Goal: Information Seeking & Learning: Learn about a topic

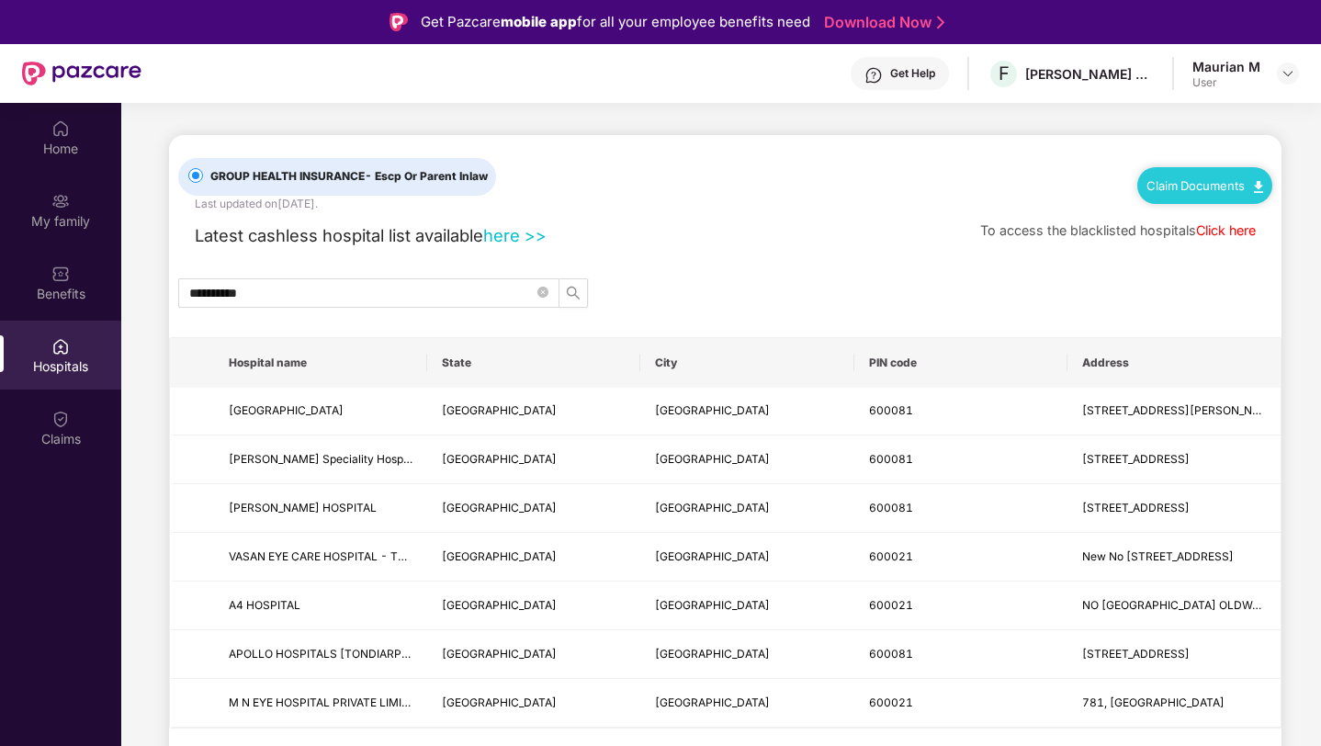
scroll to position [103, 0]
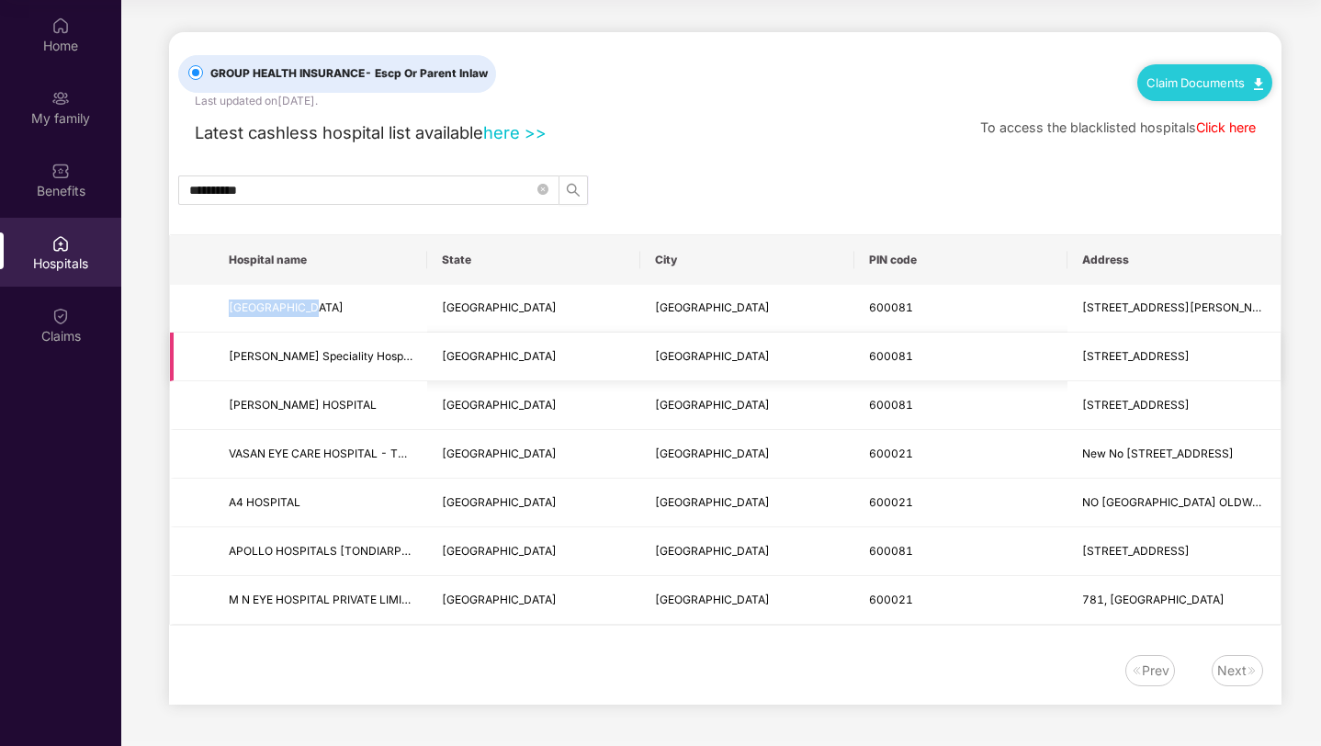
click at [580, 332] on td "Tamil Nadu" at bounding box center [533, 356] width 213 height 49
click at [583, 311] on td "Tamil Nadu" at bounding box center [533, 309] width 213 height 49
click at [512, 124] on link "here >>" at bounding box center [514, 132] width 63 height 20
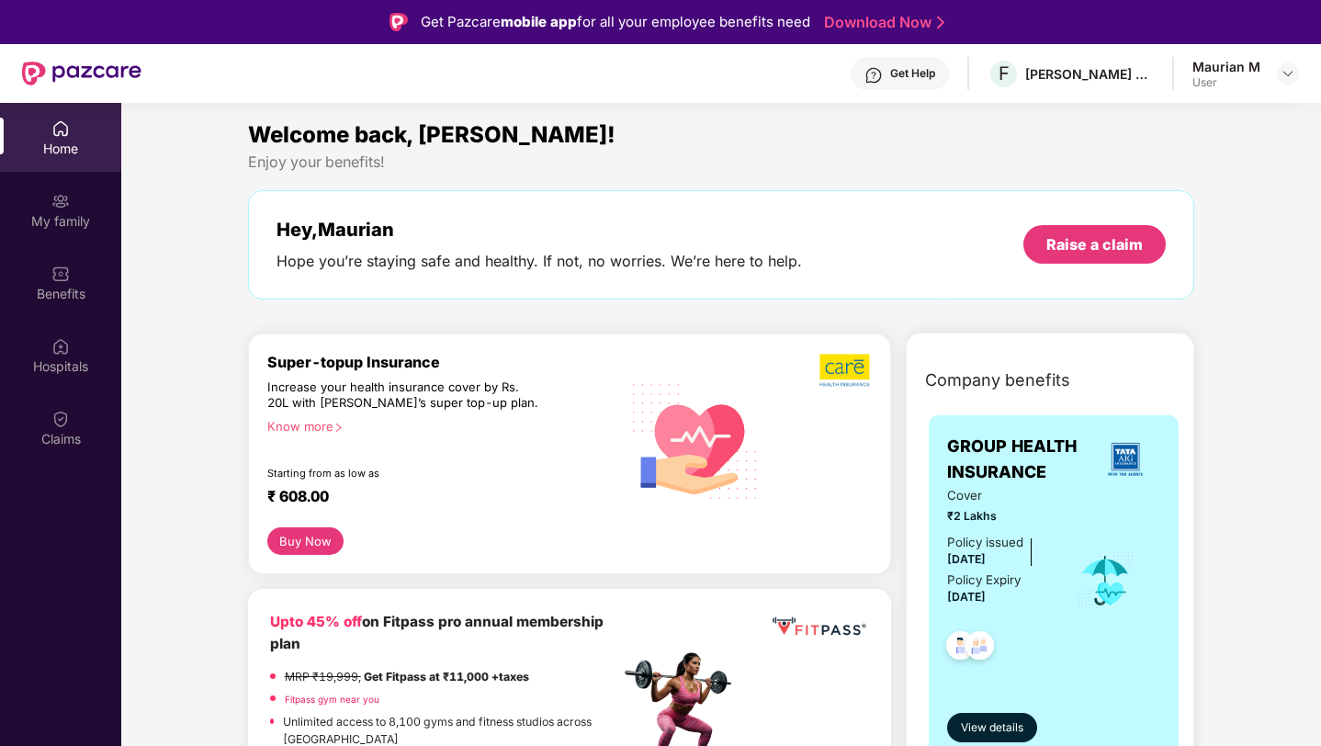
click at [655, 621] on div at bounding box center [683, 657] width 129 height 92
click at [60, 263] on div at bounding box center [60, 272] width 18 height 18
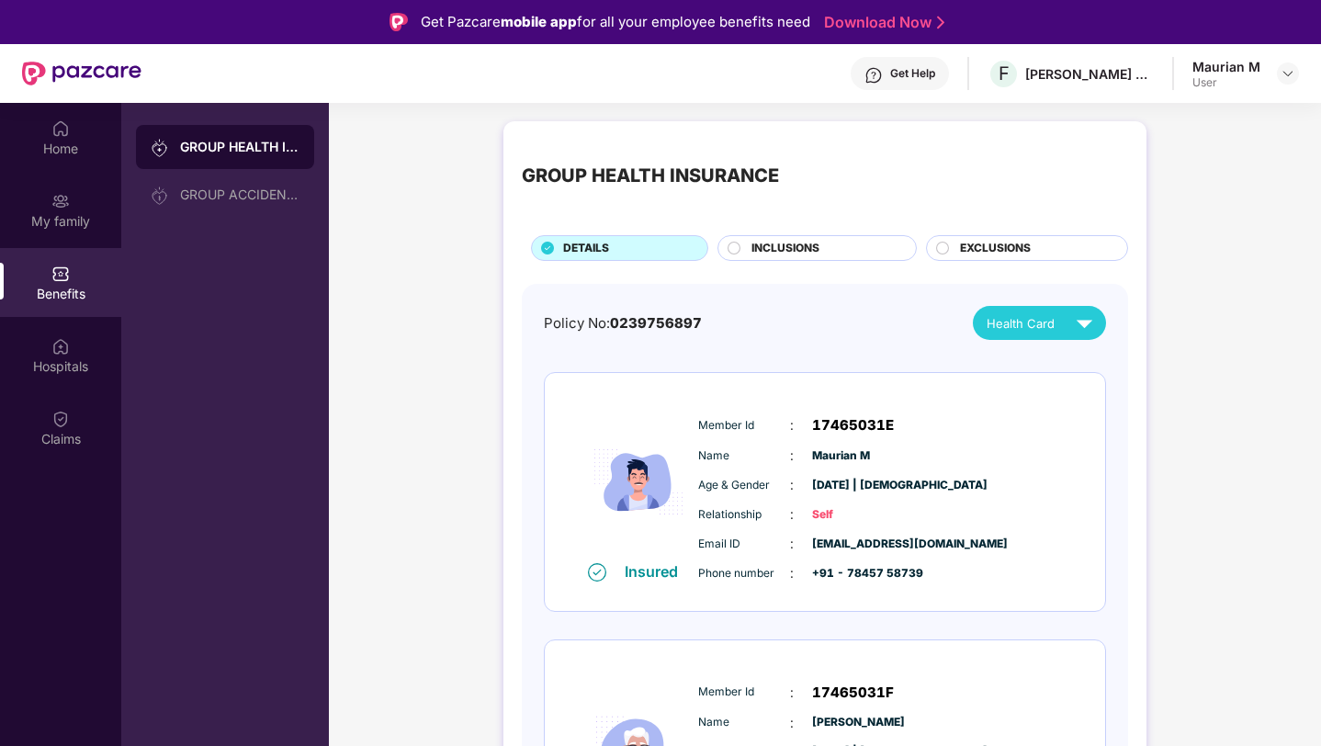
click at [957, 245] on div "EXCLUSIONS" at bounding box center [1034, 250] width 167 height 20
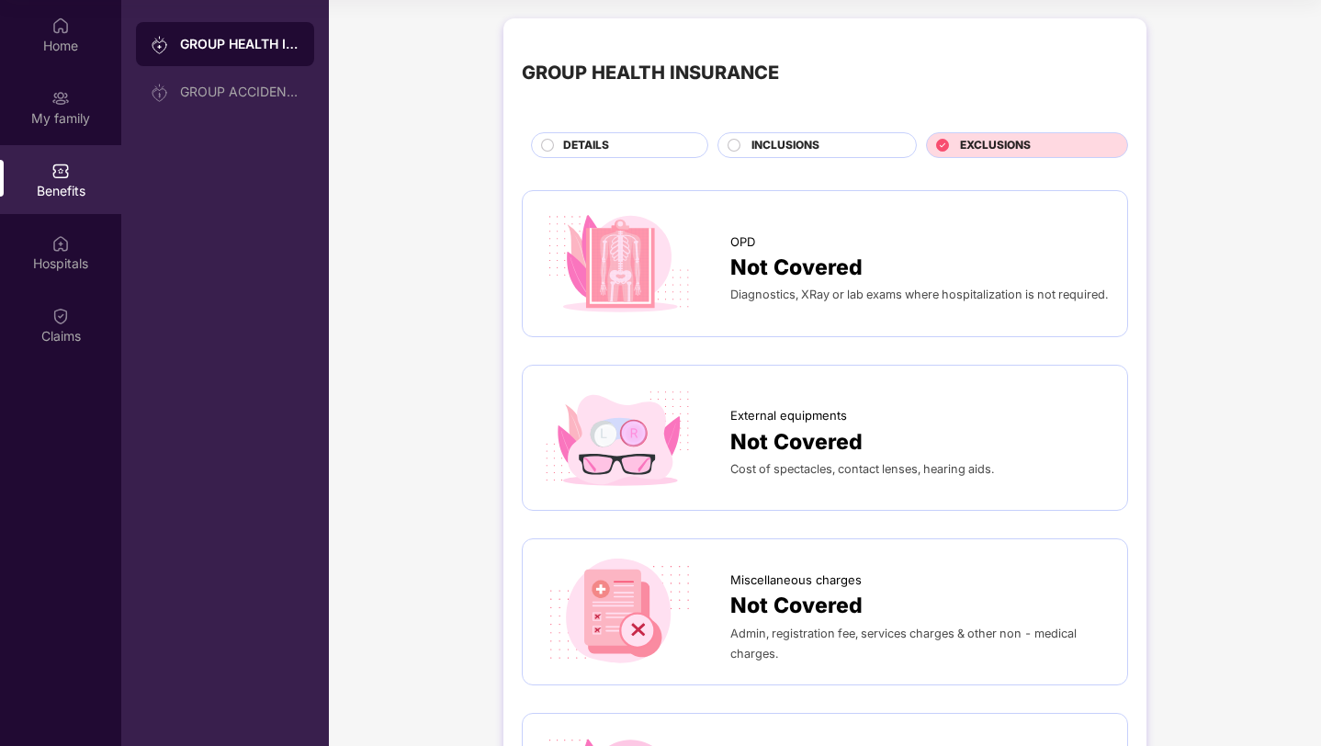
click at [801, 150] on span "INCLUSIONS" at bounding box center [785, 145] width 68 height 17
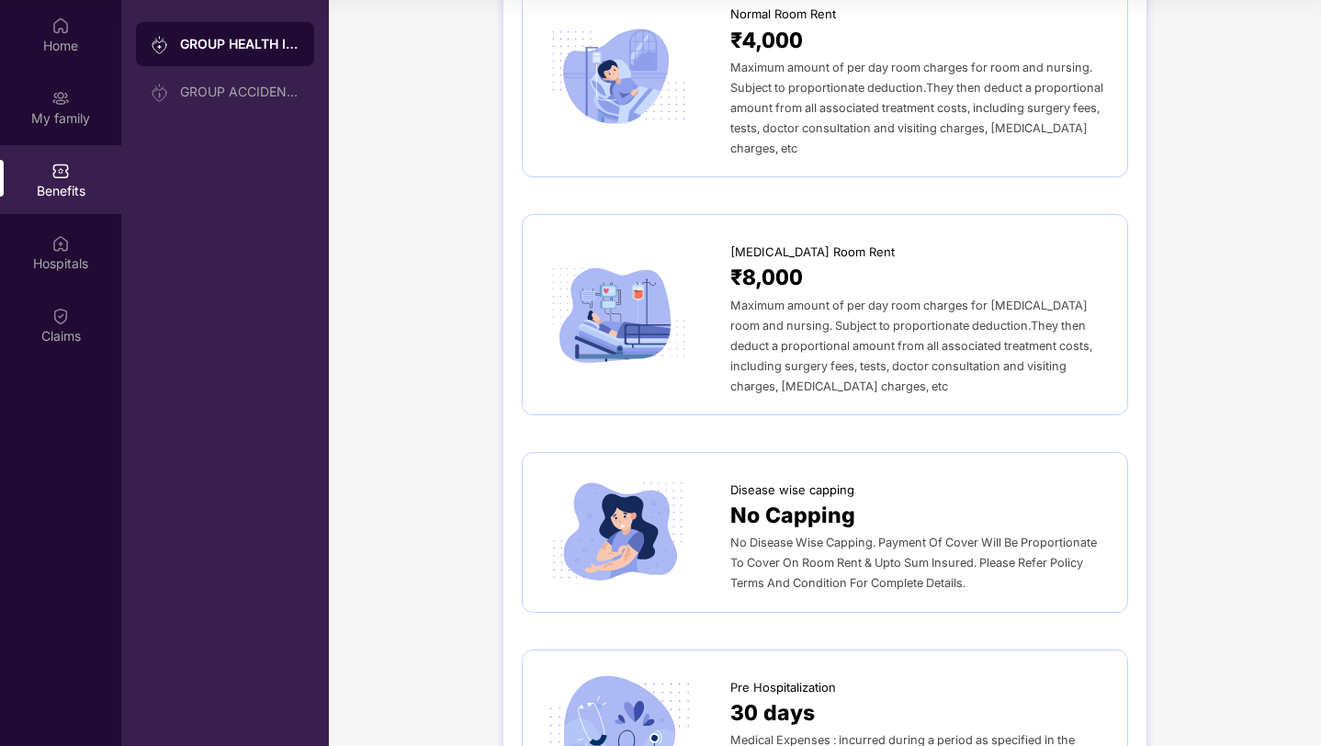
scroll to position [573, 0]
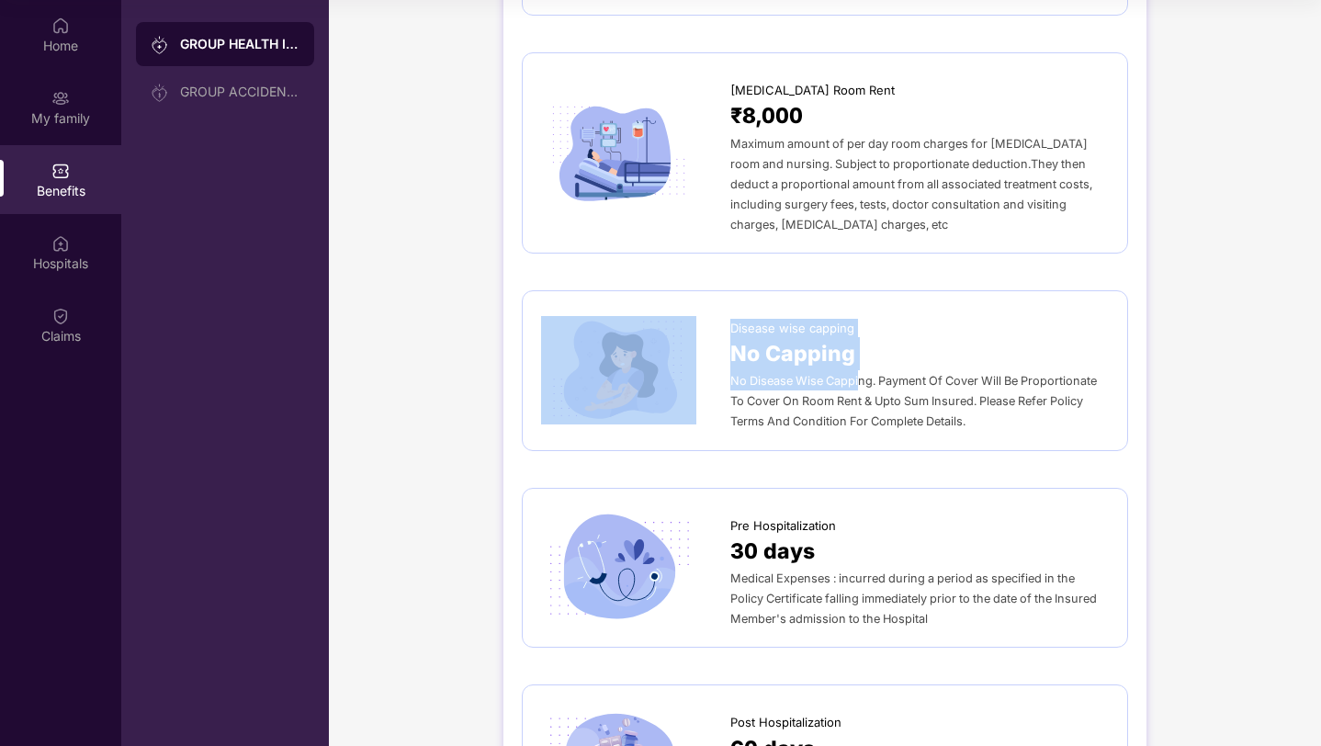
drag, startPoint x: 712, startPoint y: 355, endPoint x: 858, endPoint y: 355, distance: 146.0
click at [858, 355] on div "Disease wise capping No Capping No Disease Wise Capping. Payment Of Cover Will …" at bounding box center [825, 371] width 568 height 122
click at [906, 337] on div "No Capping" at bounding box center [919, 353] width 378 height 33
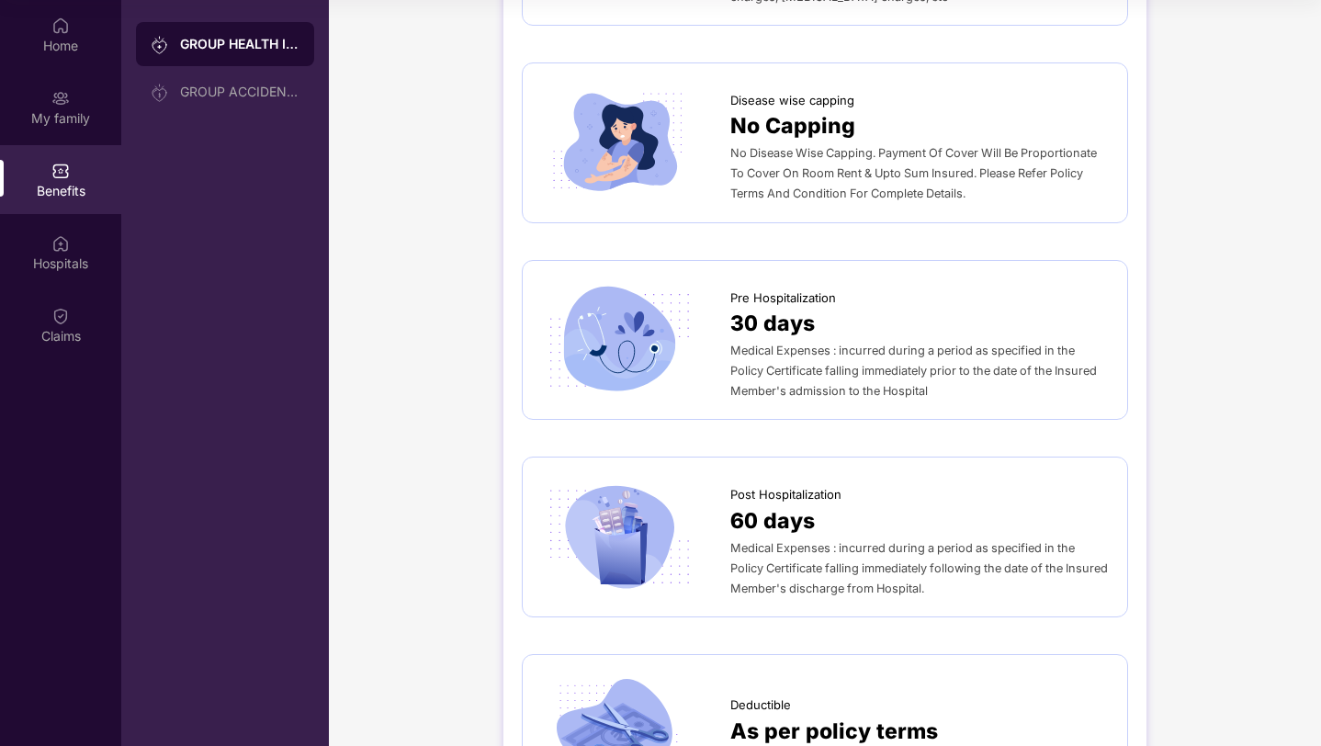
scroll to position [636, 0]
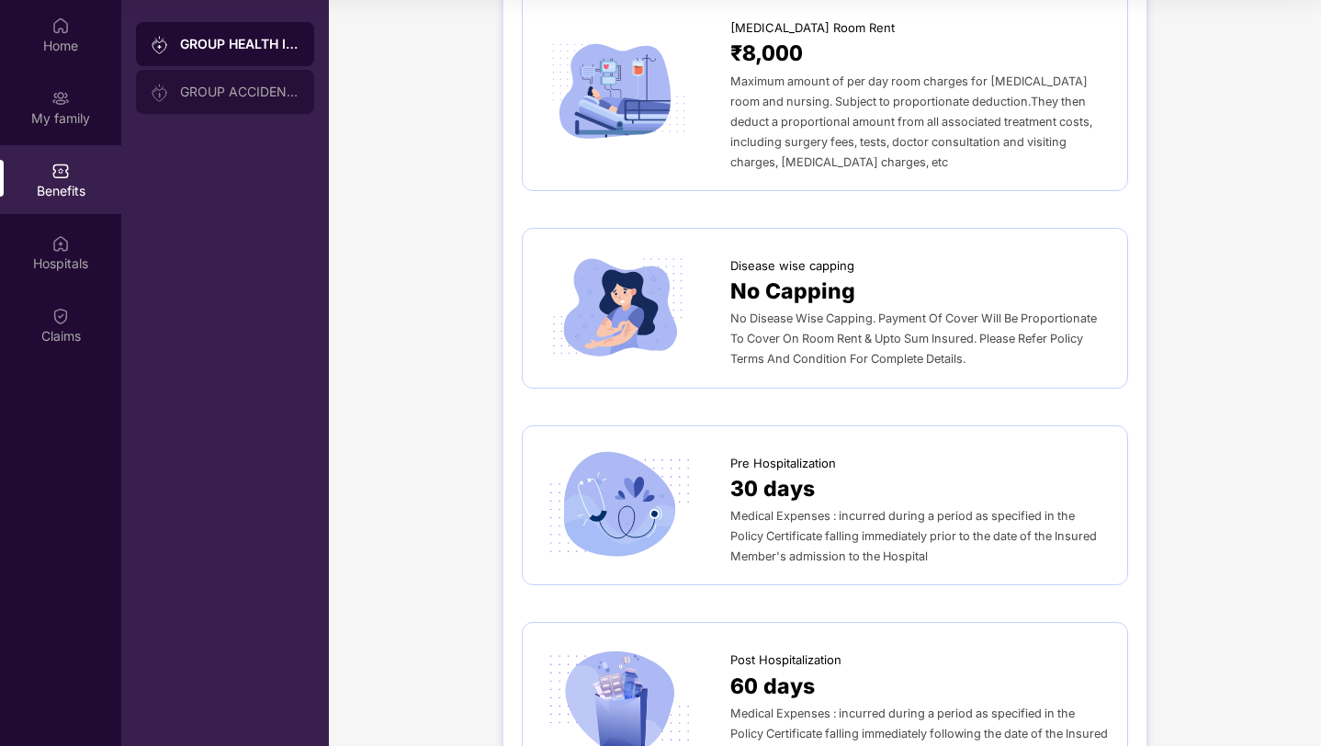
click at [231, 99] on div "GROUP ACCIDENTAL INSURANCE" at bounding box center [225, 92] width 178 height 44
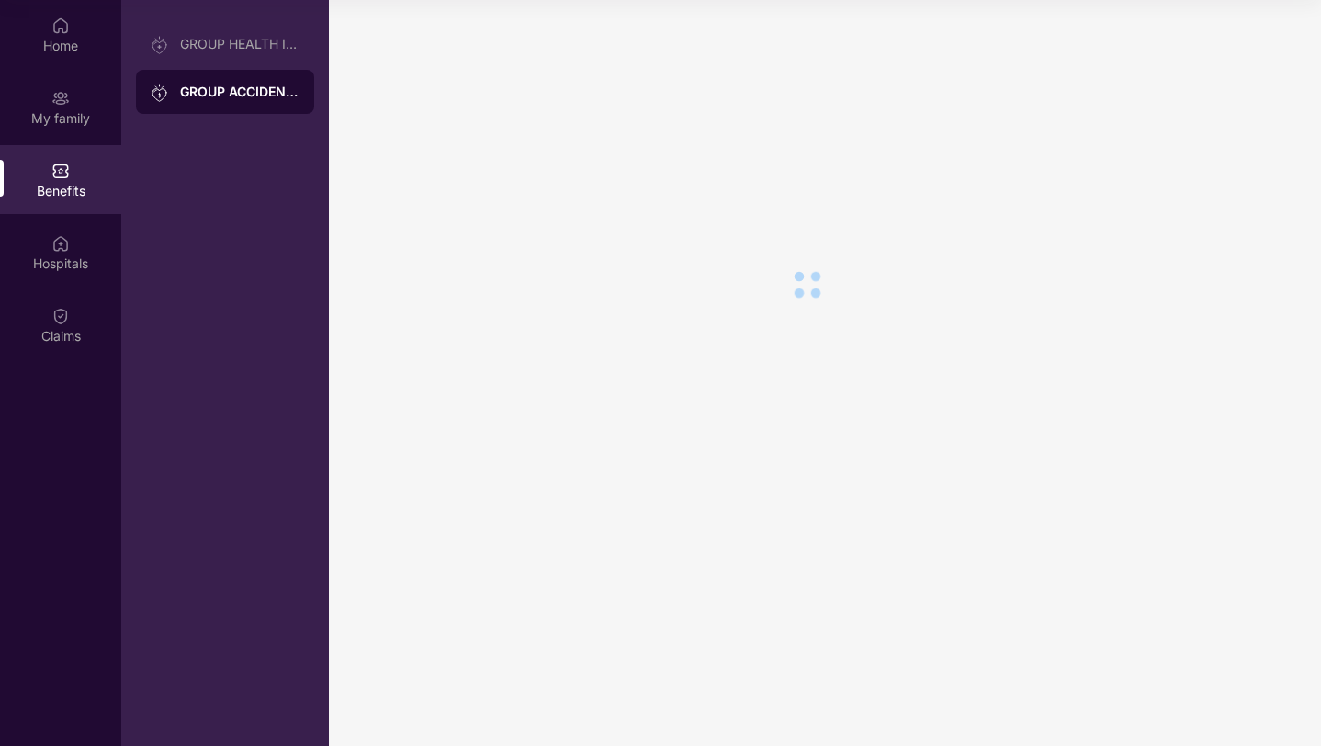
scroll to position [0, 0]
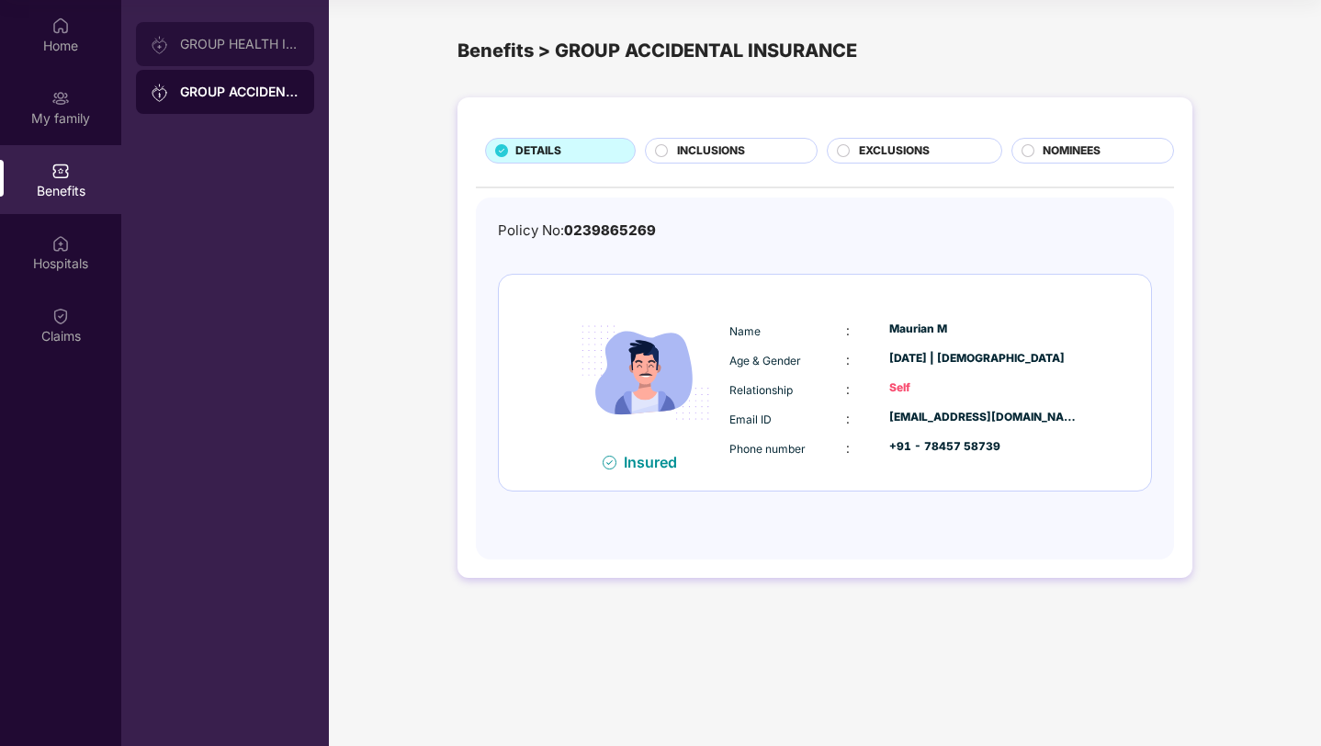
click at [253, 56] on div "GROUP HEALTH INSURANCE" at bounding box center [225, 44] width 178 height 44
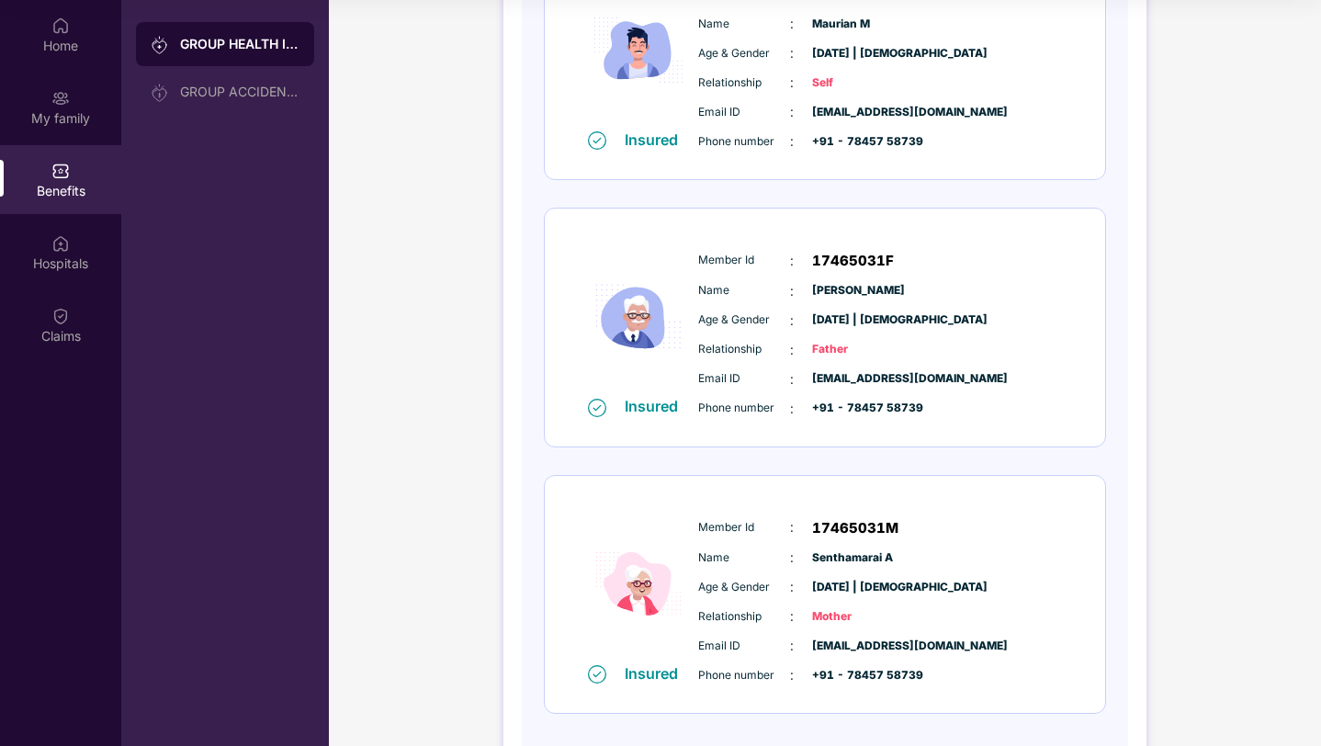
scroll to position [411, 0]
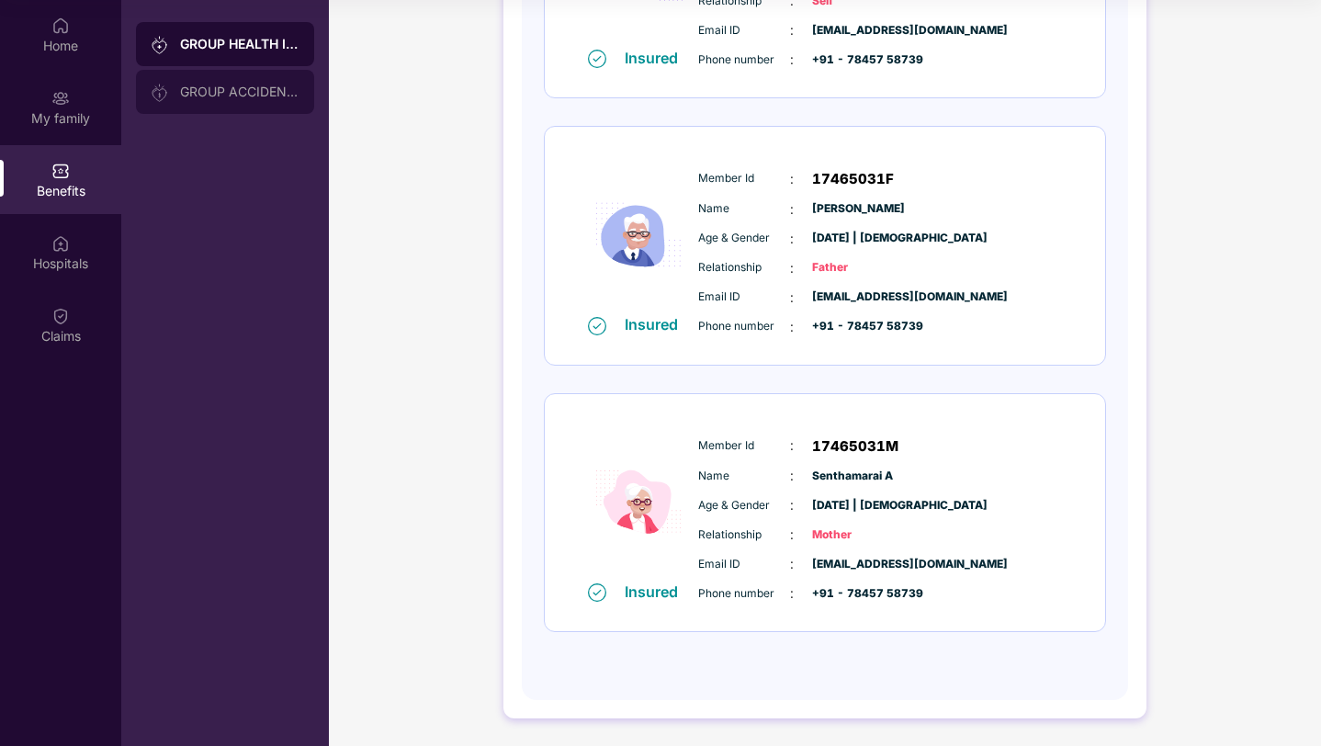
click at [212, 107] on div "GROUP ACCIDENTAL INSURANCE" at bounding box center [225, 92] width 178 height 44
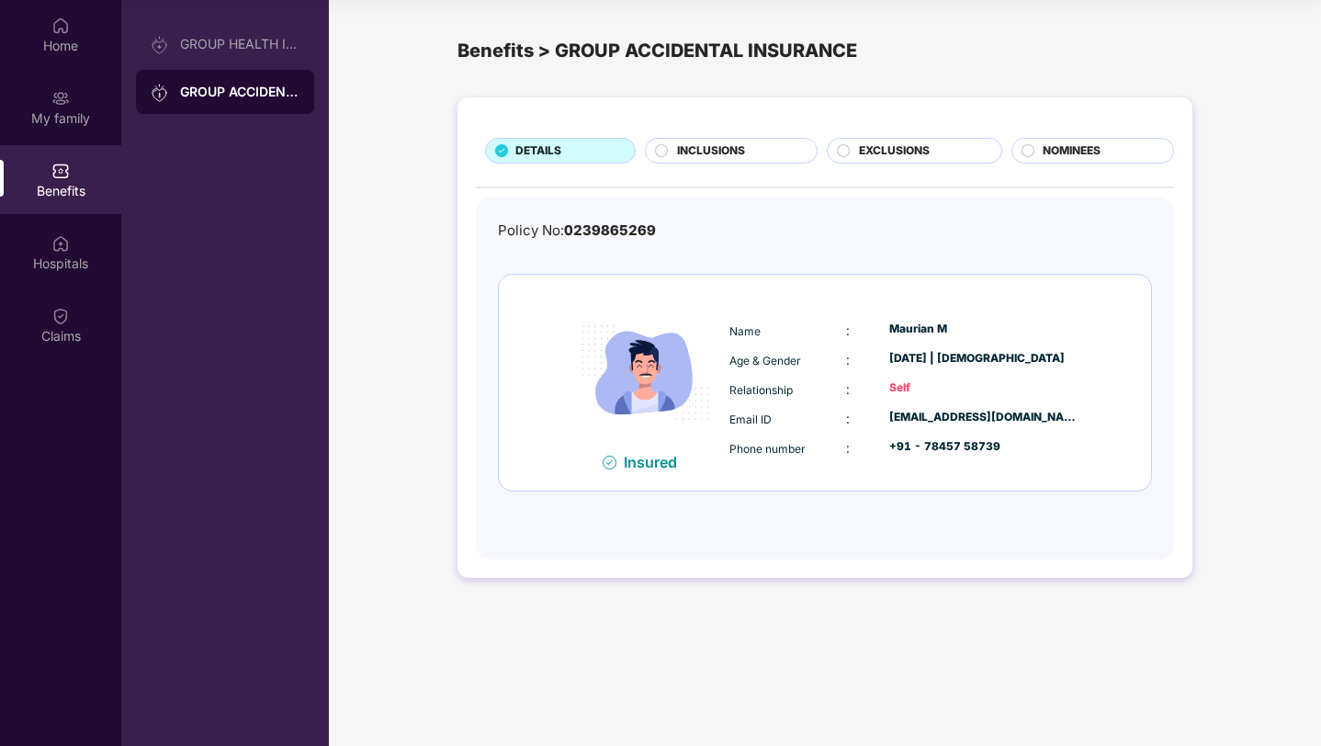
click at [728, 149] on span "INCLUSIONS" at bounding box center [711, 150] width 68 height 17
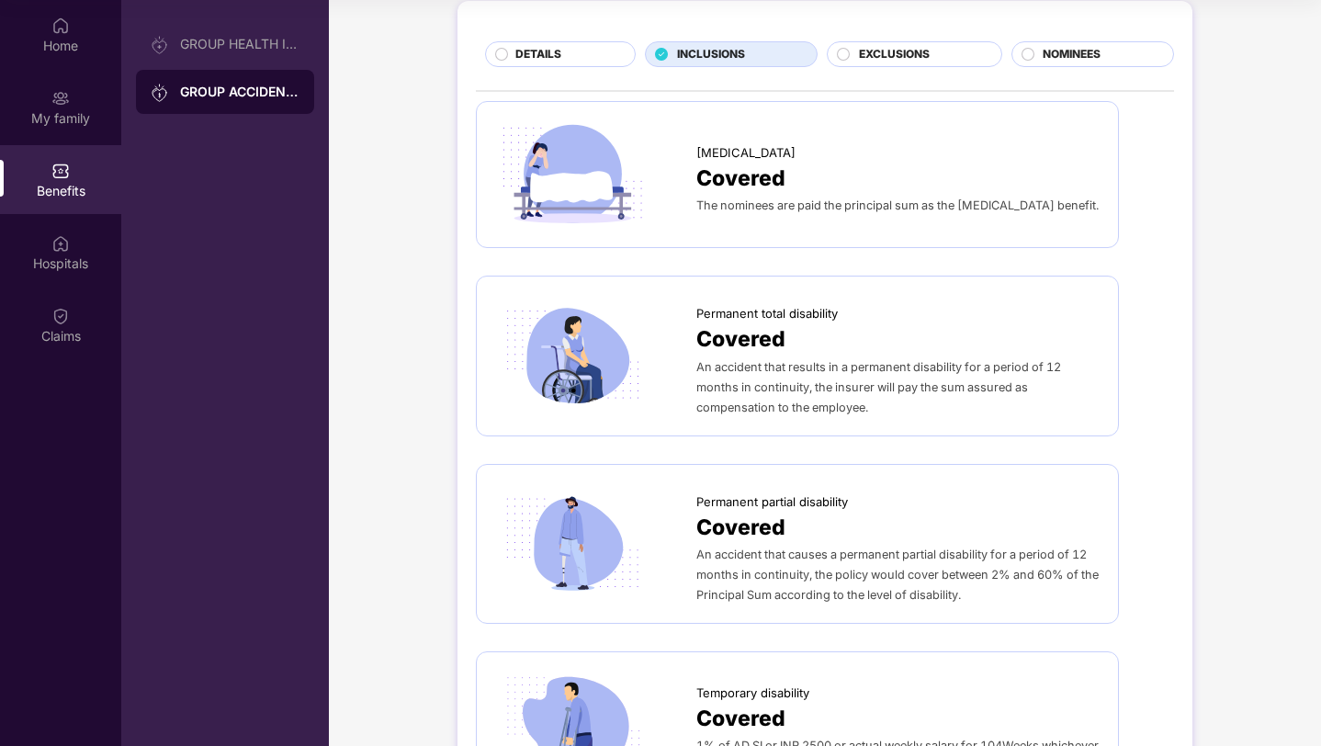
scroll to position [105, 0]
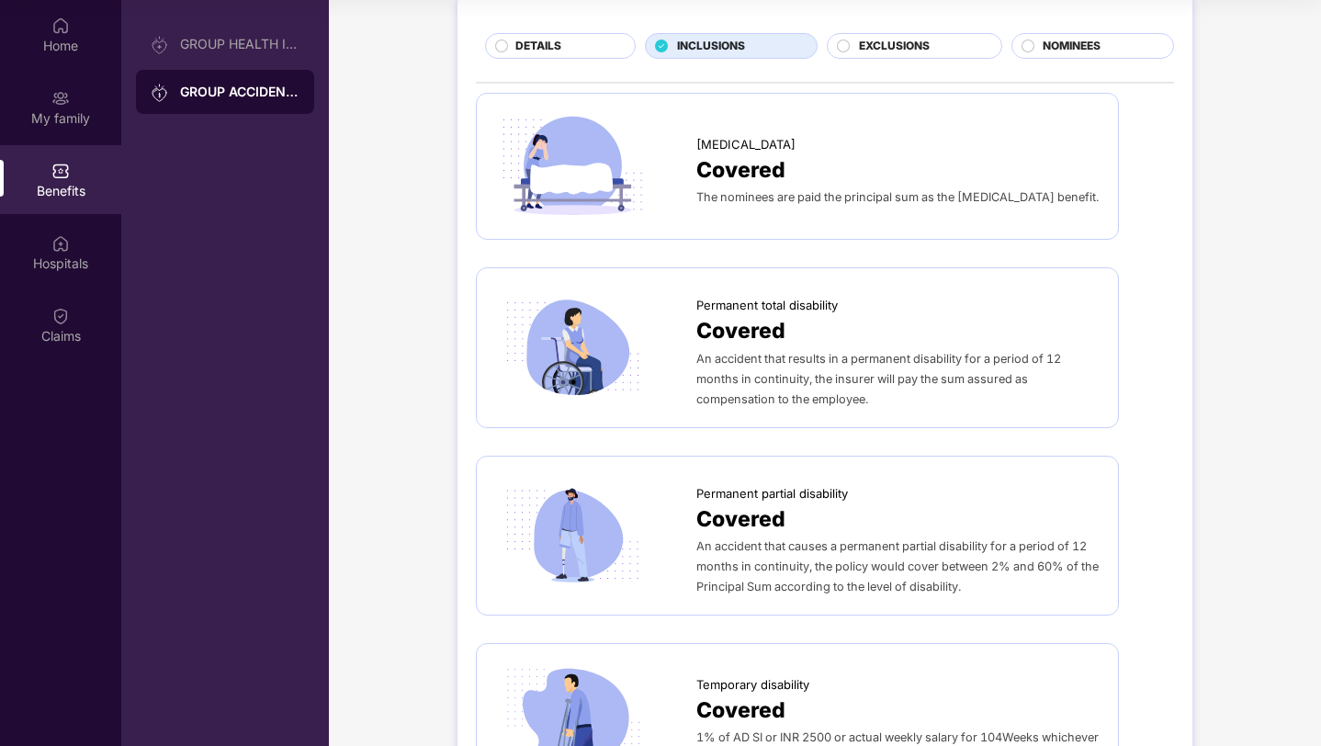
click at [891, 38] on span "EXCLUSIONS" at bounding box center [894, 46] width 71 height 17
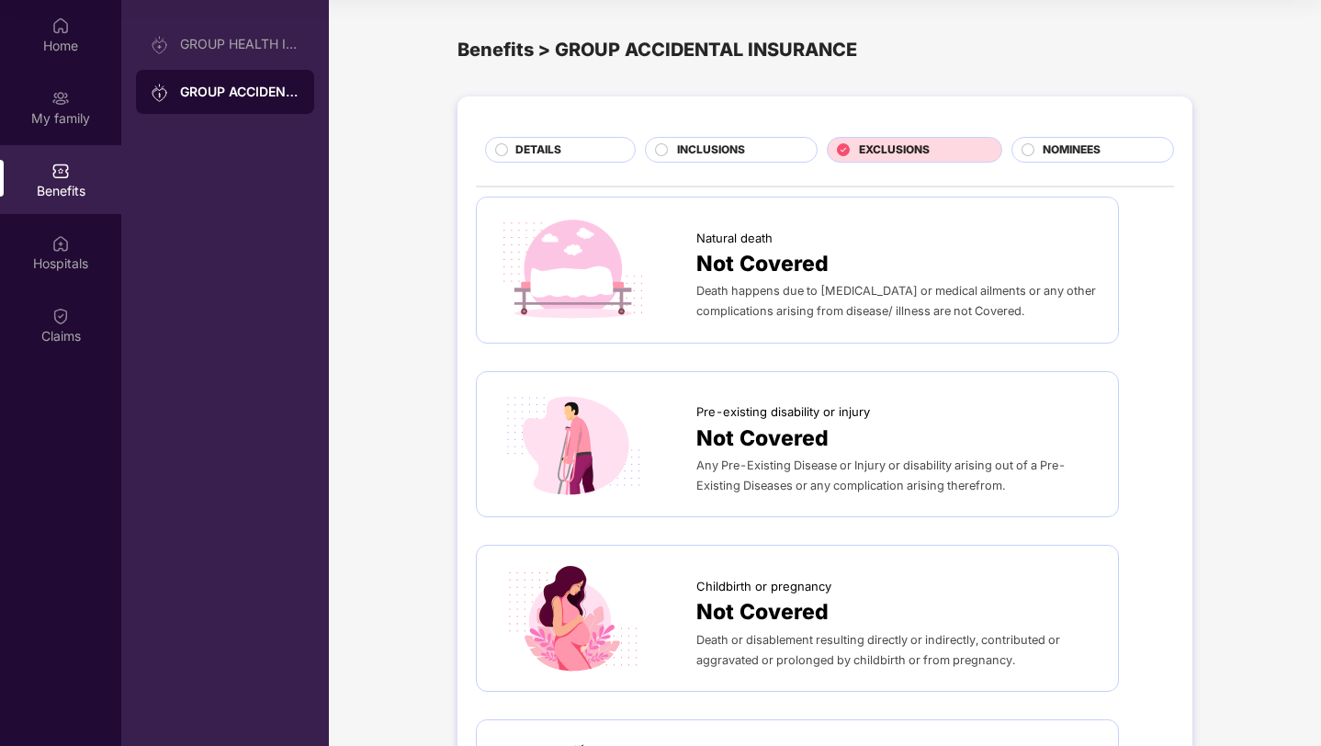
scroll to position [0, 0]
